Goal: Information Seeking & Learning: Learn about a topic

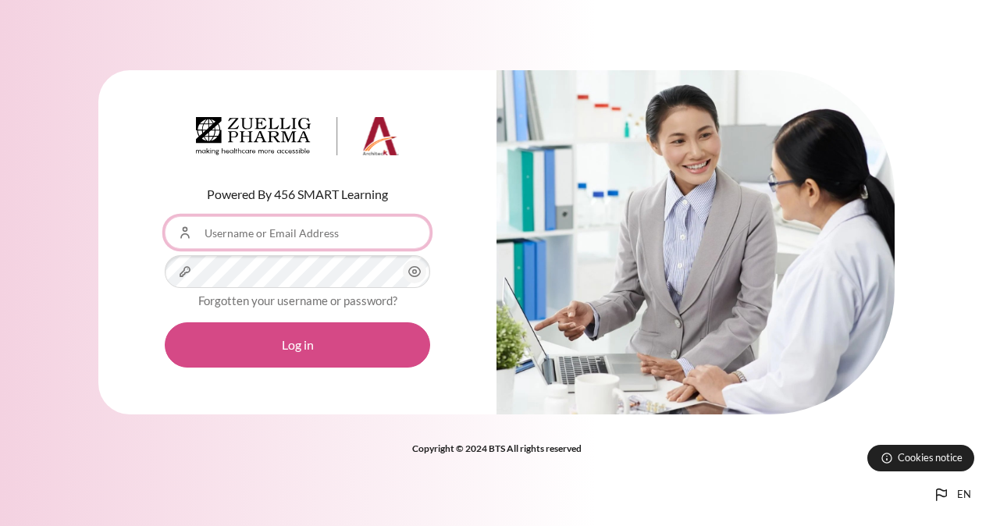
type input "[EMAIL_ADDRESS][DOMAIN_NAME]"
click at [295, 346] on body "Skip to main content en Bahasa Indonesia ‎(id)‎ Bahasa Melayu ‎(ms)‎ English ‎(…" at bounding box center [496, 263] width 993 height 526
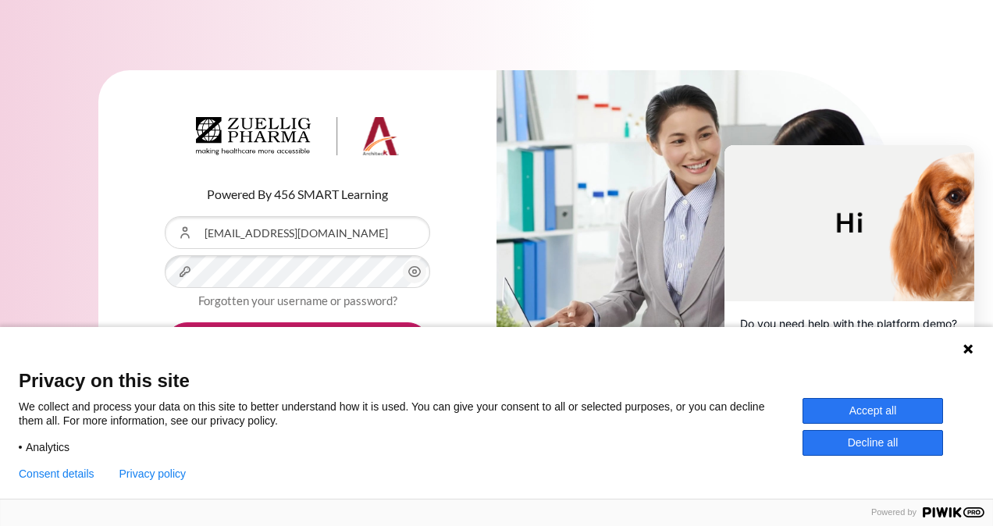
click at [968, 350] on icon at bounding box center [967, 348] width 9 height 9
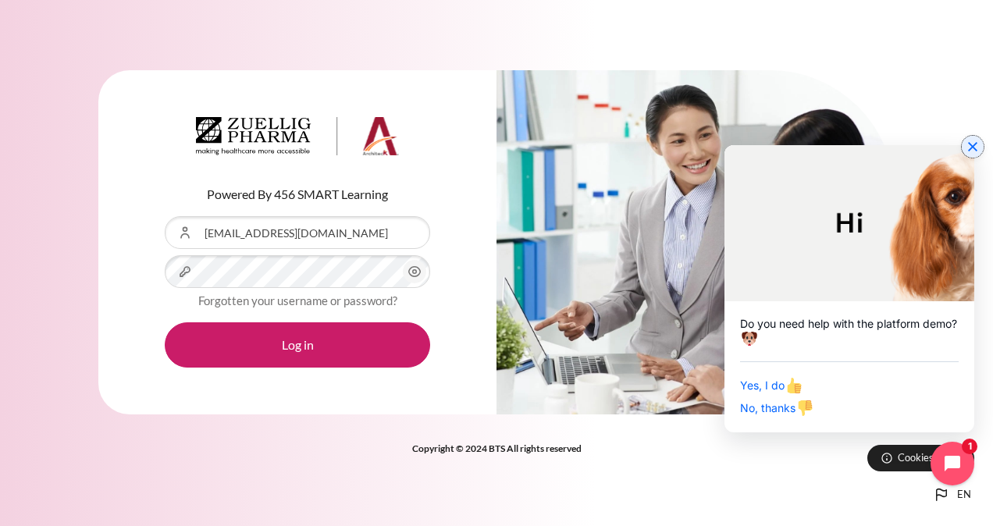
click at [972, 150] on icon "Close chat widget" at bounding box center [973, 147] width 16 height 16
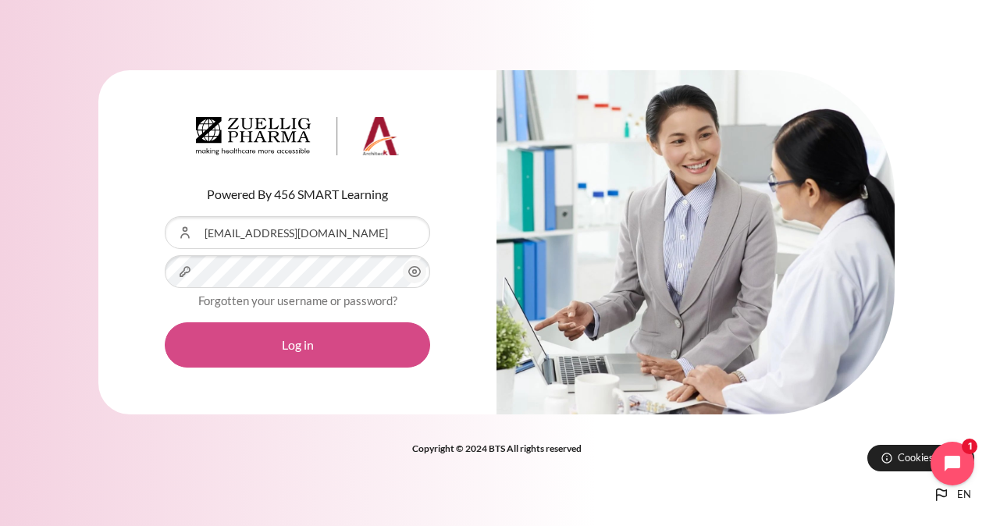
click at [365, 344] on button "Log in" at bounding box center [297, 344] width 265 height 45
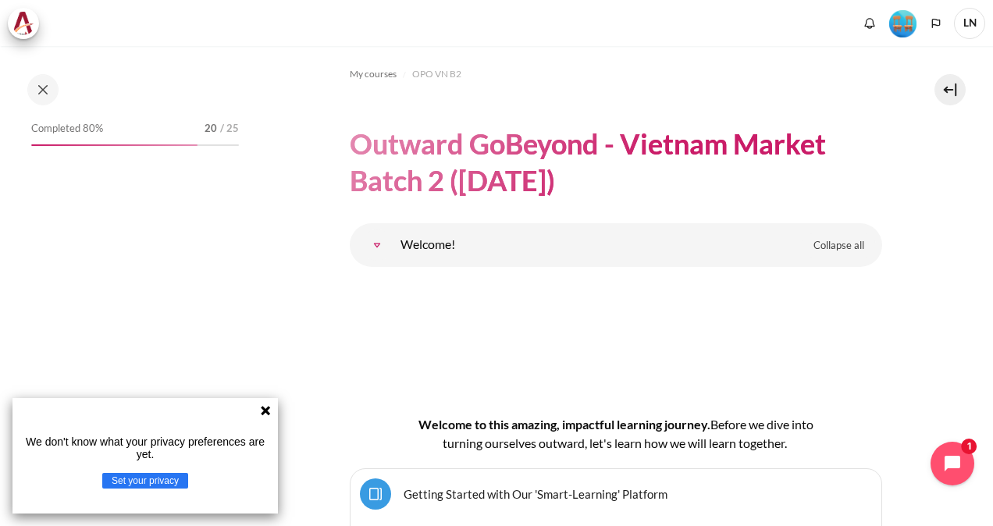
click at [268, 407] on icon at bounding box center [265, 410] width 9 height 9
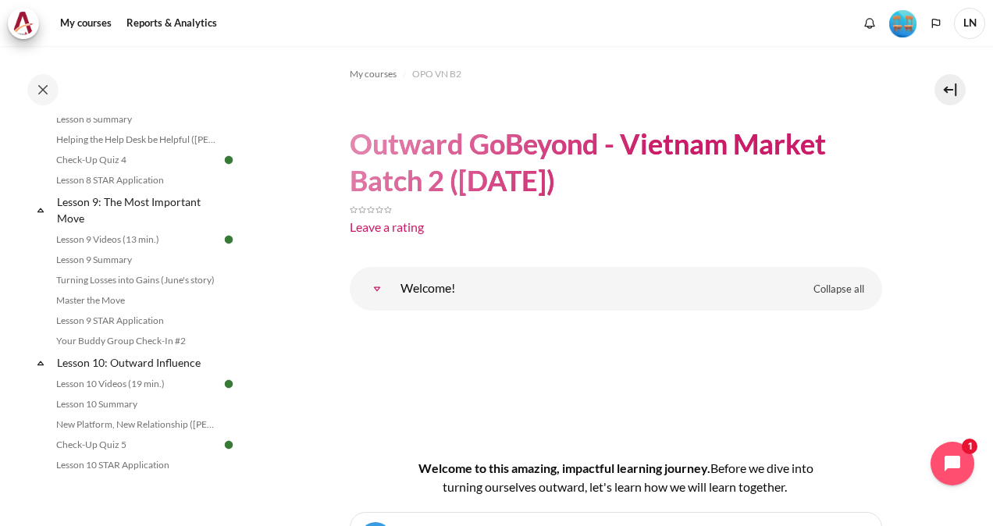
scroll to position [1561, 0]
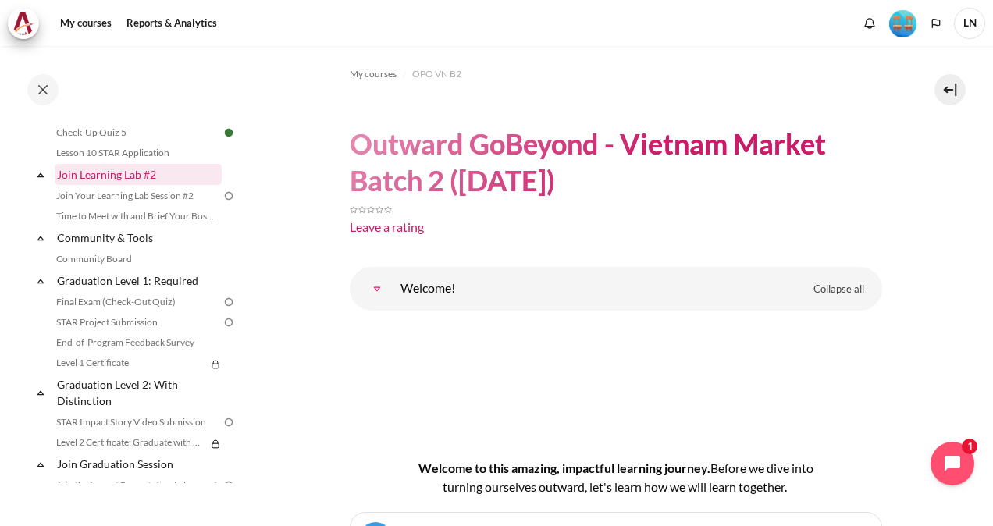
click at [131, 185] on link "Join Learning Lab #2" at bounding box center [138, 174] width 167 height 21
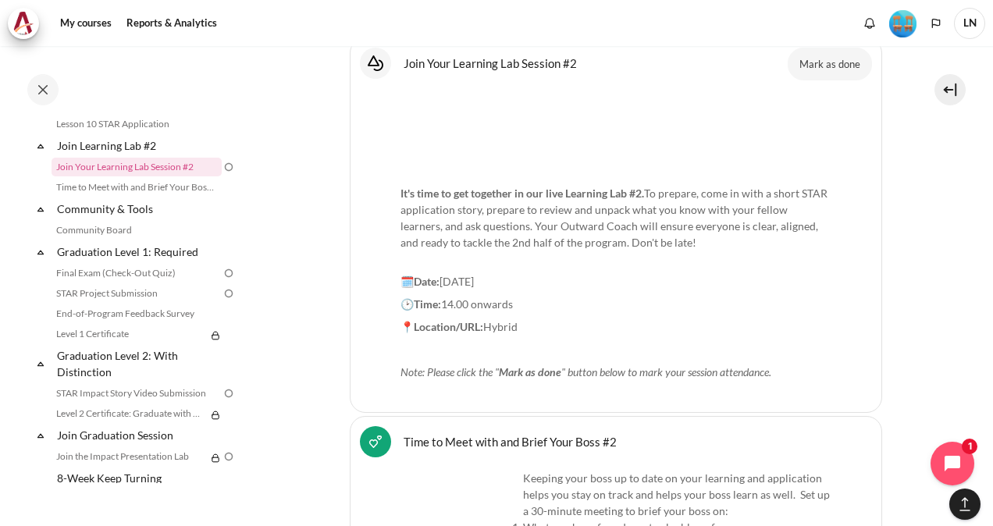
scroll to position [18937, 0]
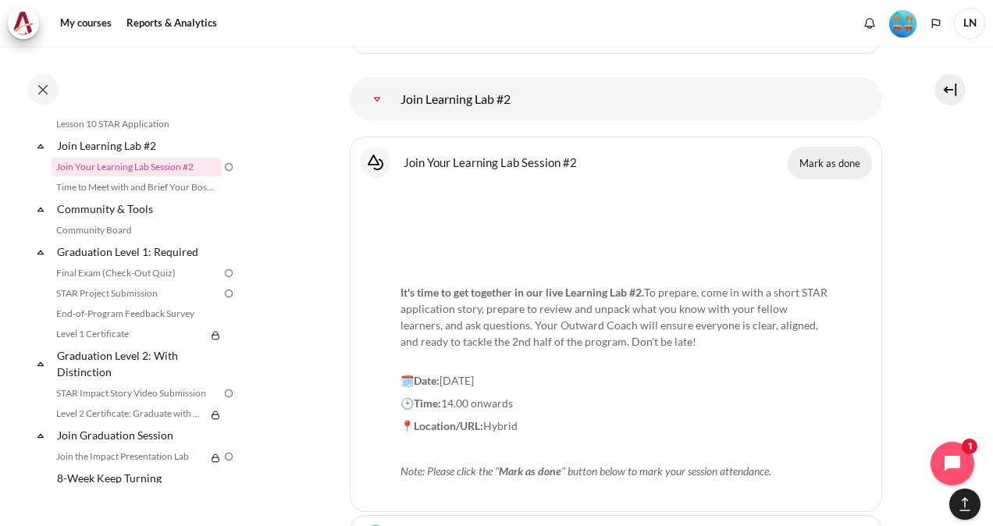
click at [833, 147] on button "Mark as done" at bounding box center [829, 163] width 84 height 33
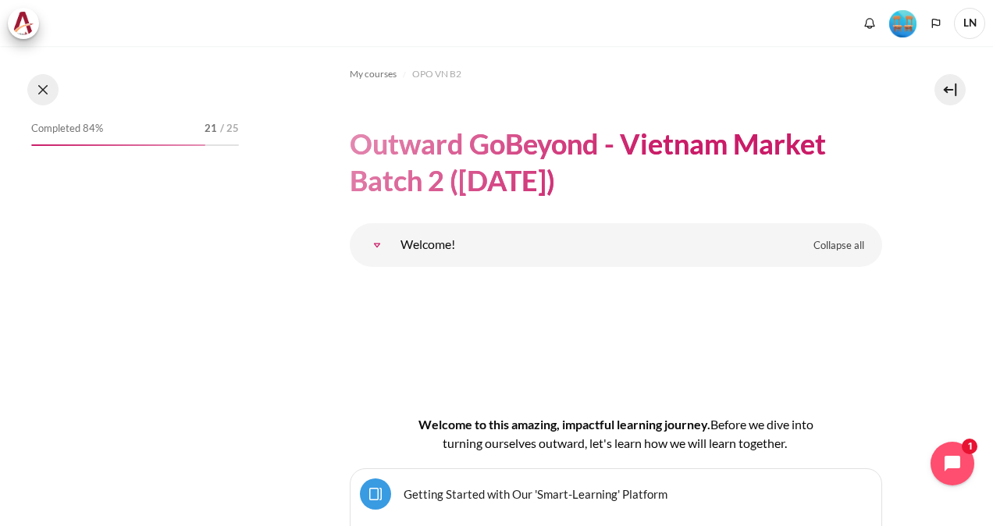
click at [48, 87] on button at bounding box center [42, 89] width 31 height 31
click at [43, 91] on button at bounding box center [42, 89] width 31 height 31
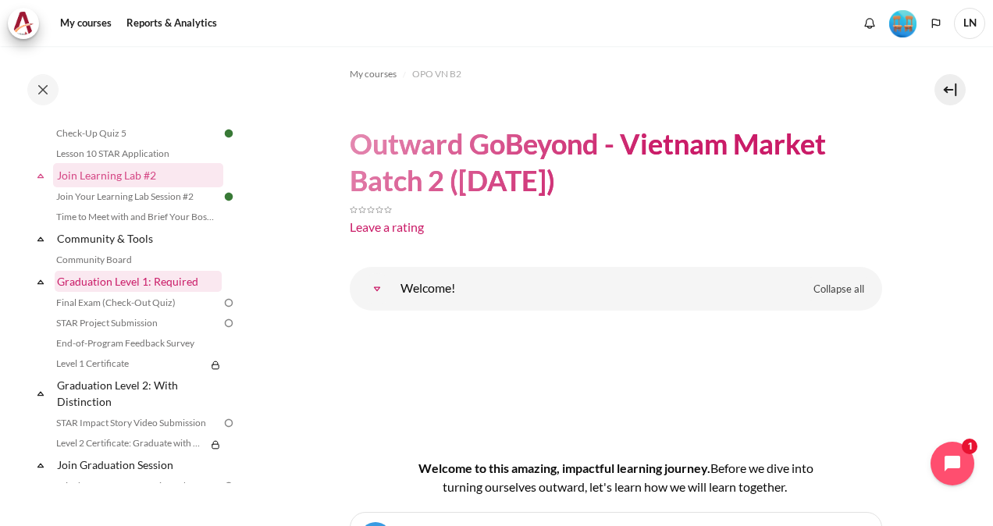
scroll to position [1629, 0]
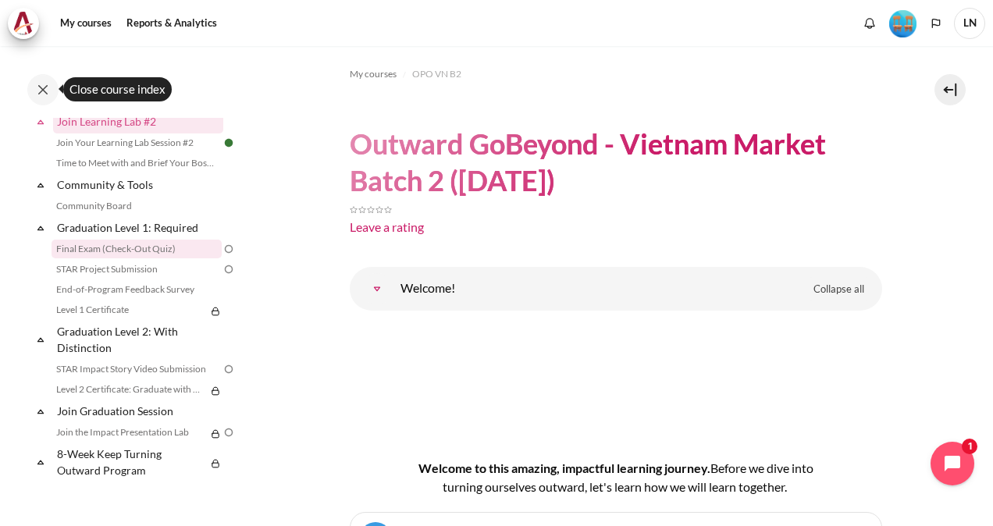
click at [134, 245] on link "Final Exam (Check-Out Quiz)" at bounding box center [137, 249] width 170 height 19
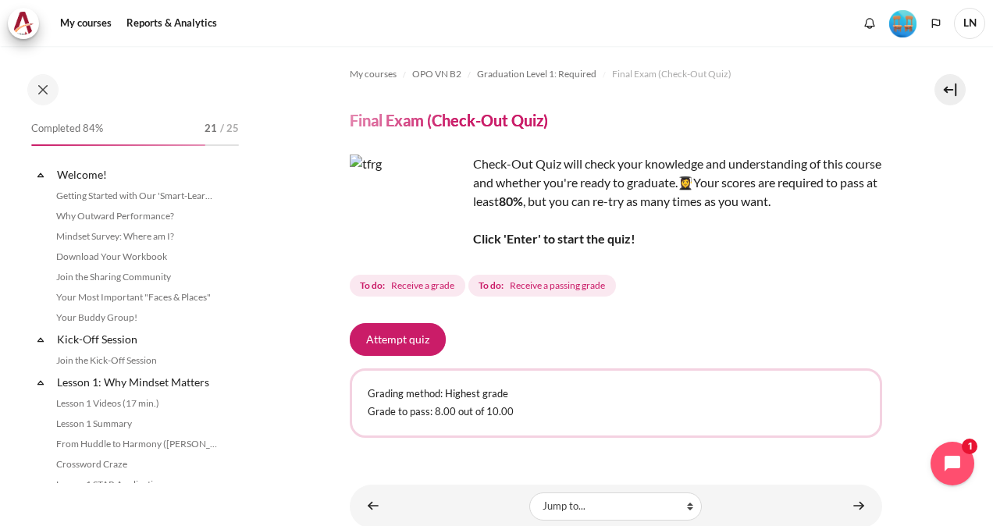
scroll to position [1579, 0]
